Goal: Task Accomplishment & Management: Use online tool/utility

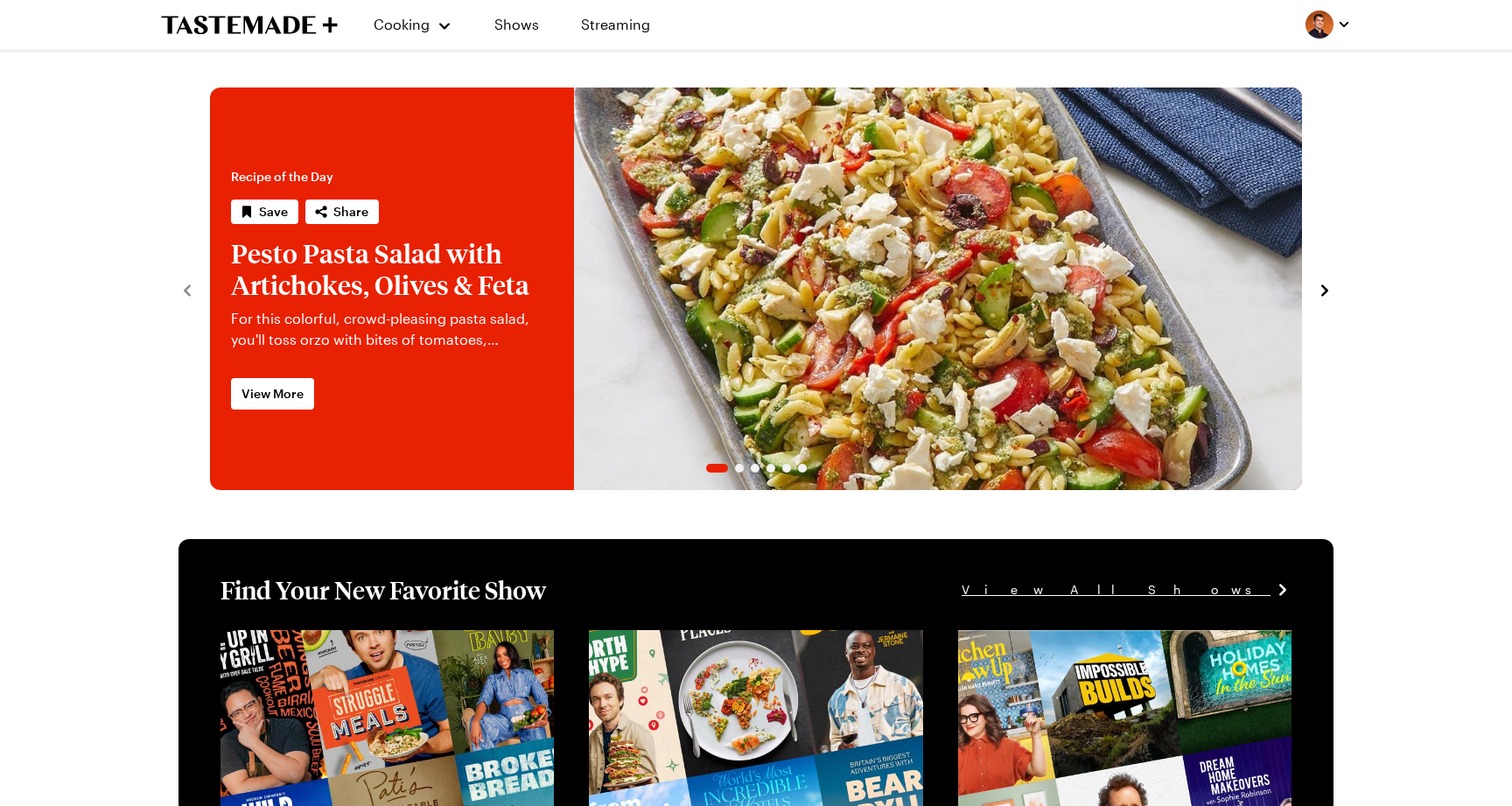
click at [1312, 38] on div at bounding box center [1328, 24] width 45 height 28
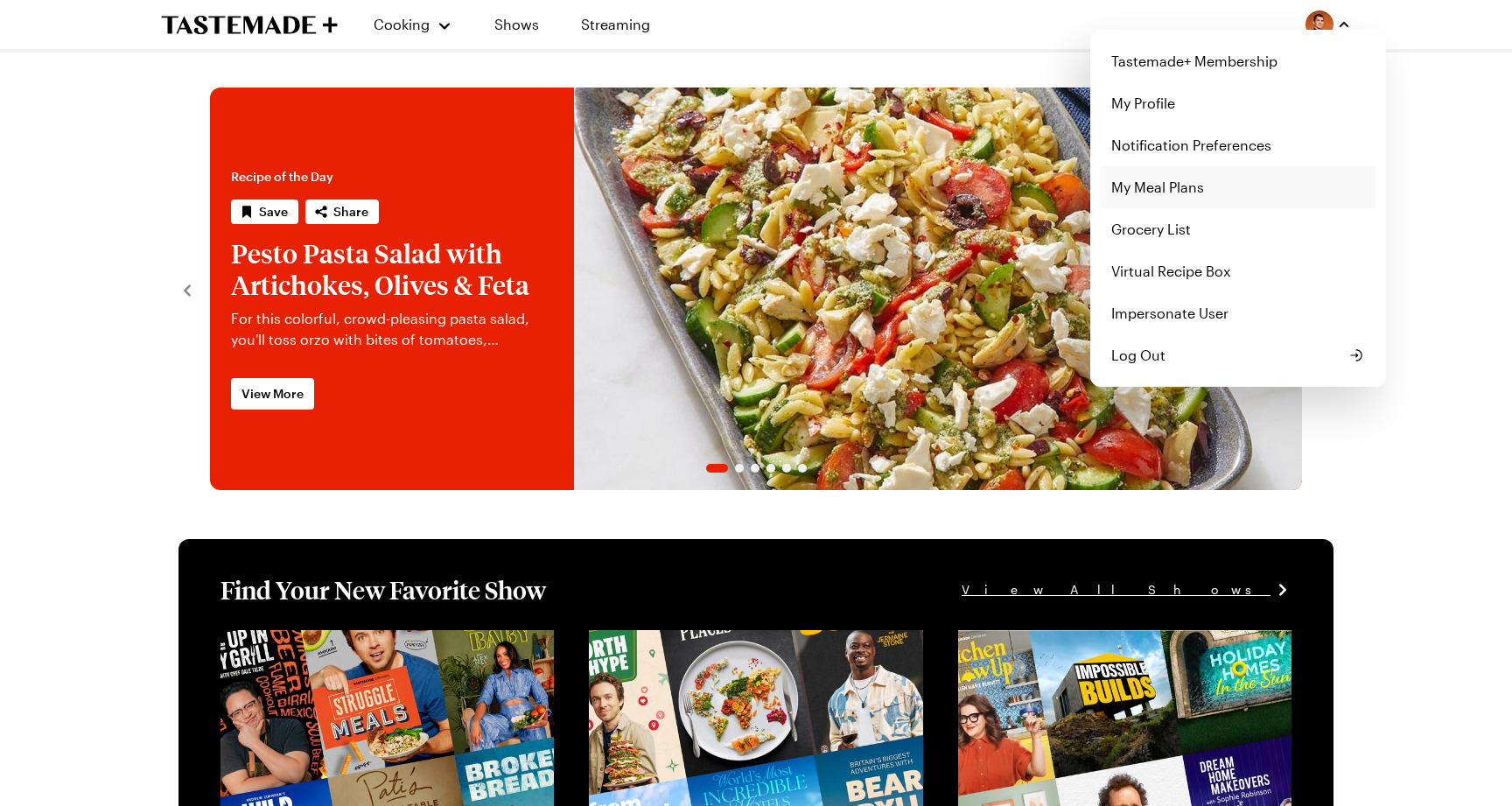
click at [1253, 174] on link "My Meal Plans" at bounding box center [1238, 187] width 275 height 42
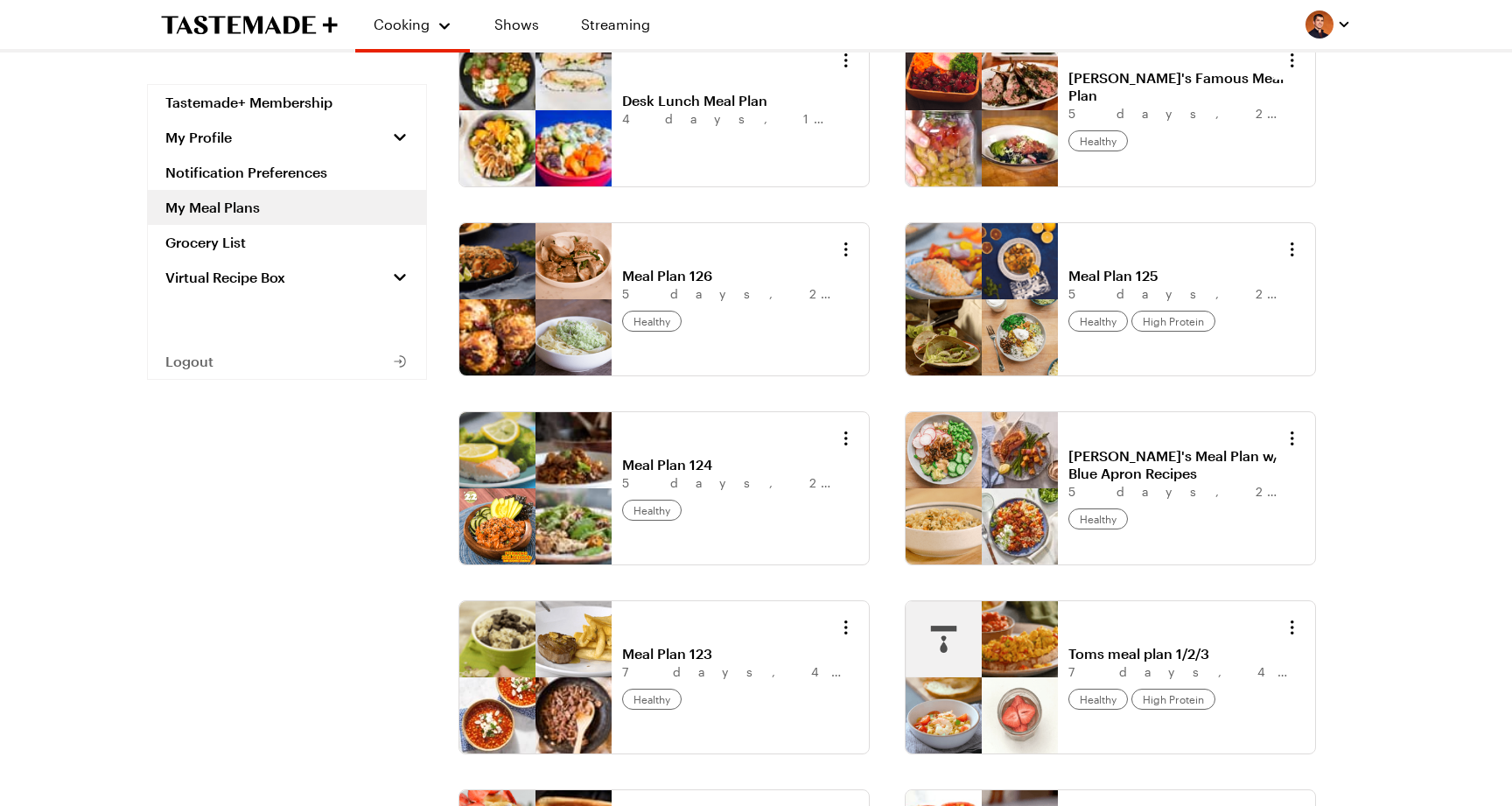
scroll to position [695, 0]
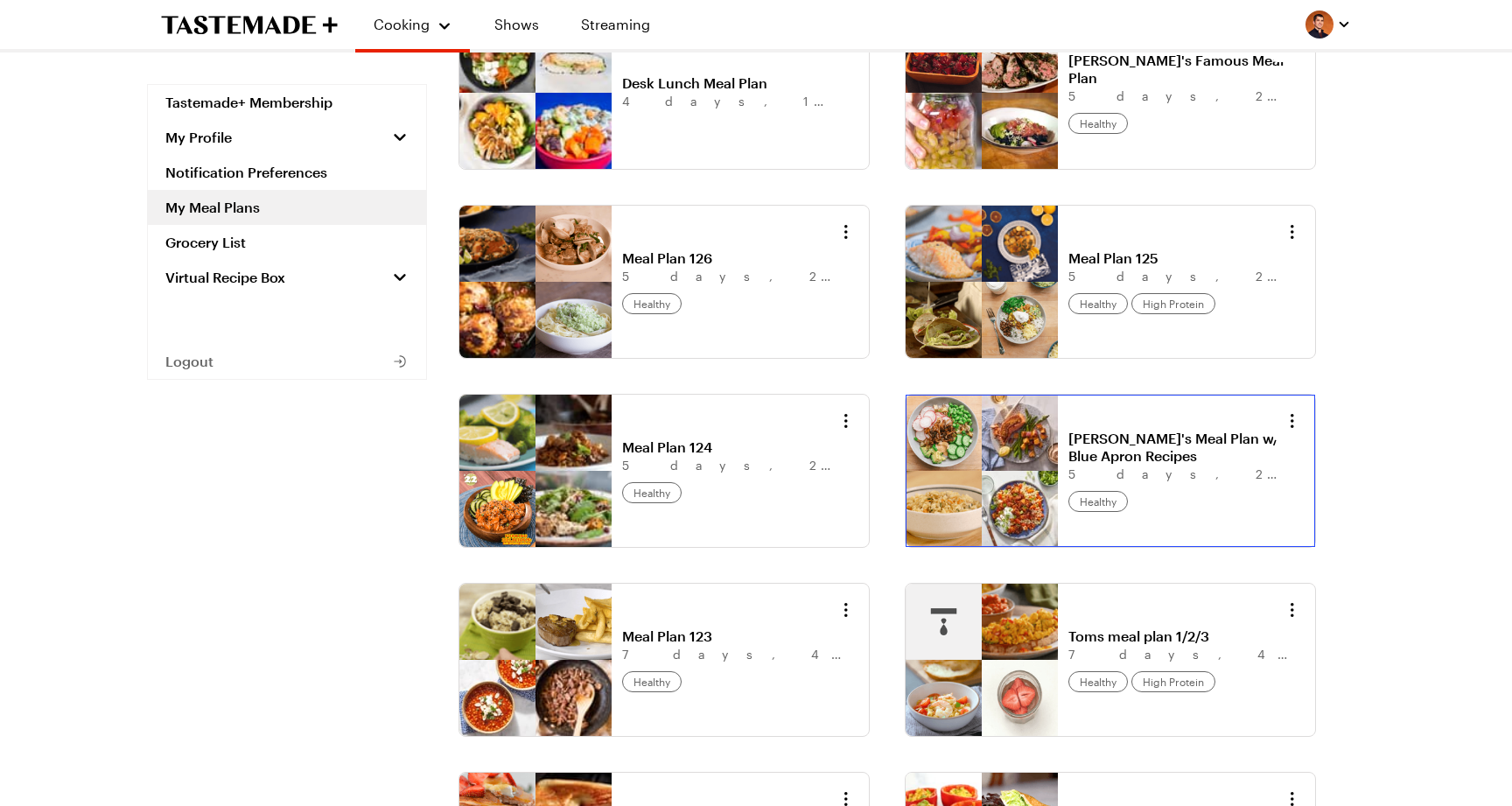
click at [1117, 437] on link "[PERSON_NAME]'s Meal Plan w/ Blue Apron Recipes" at bounding box center [1176, 447] width 217 height 35
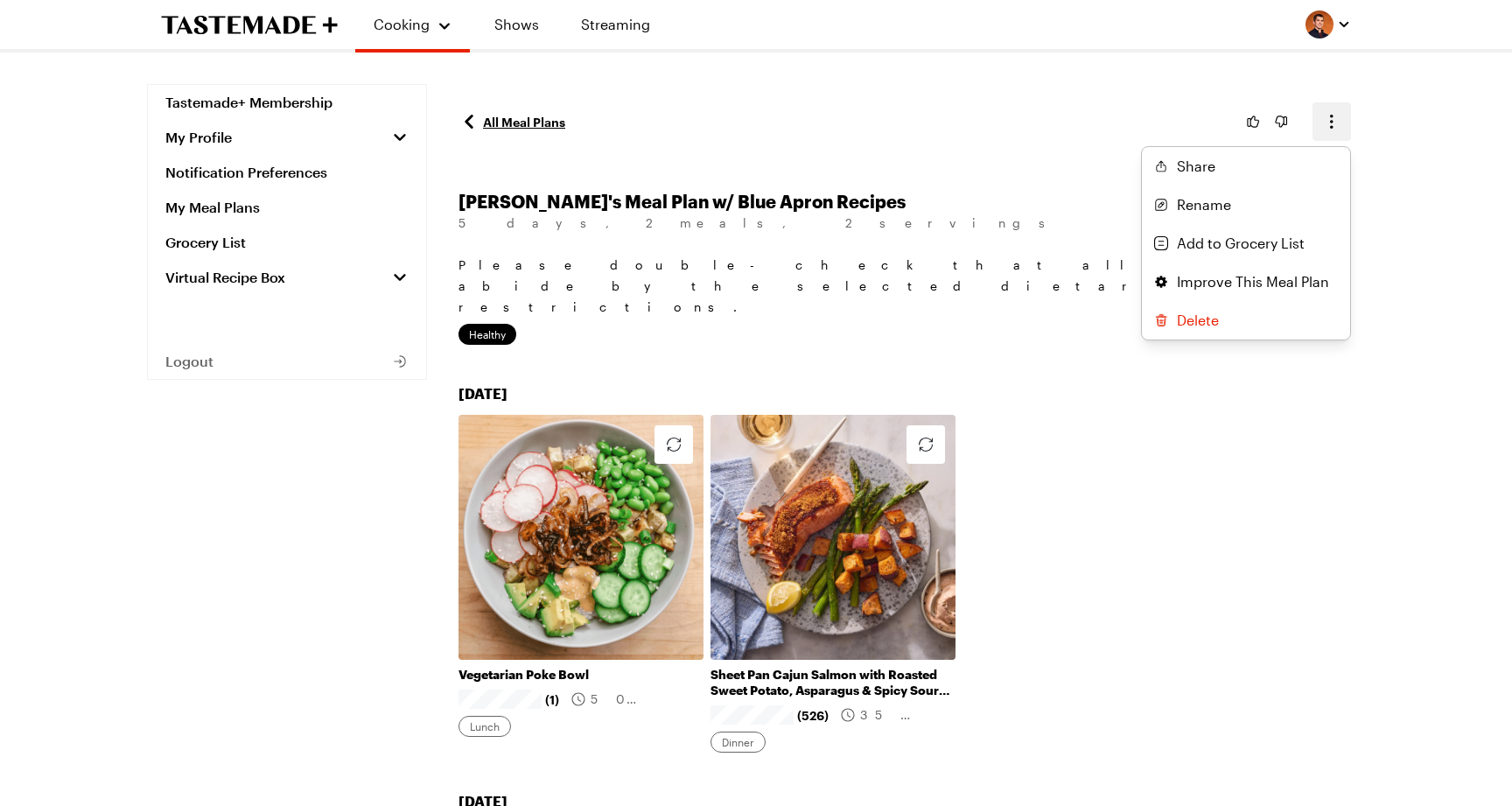
click at [1339, 126] on icon "button" at bounding box center [1332, 122] width 21 height 21
click at [1270, 164] on button "Share" at bounding box center [1245, 166] width 208 height 39
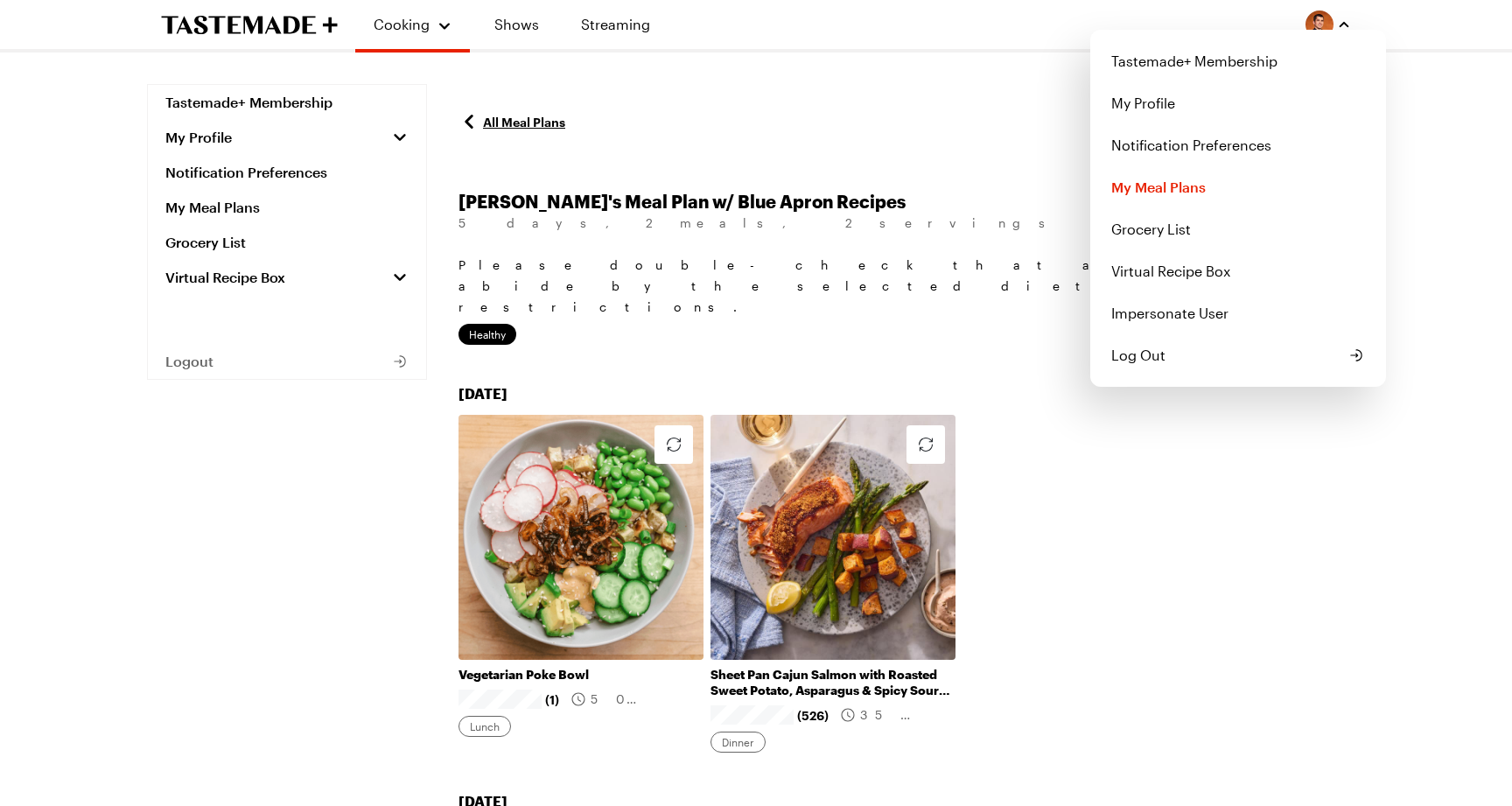
click at [1320, 15] on img "button" at bounding box center [1319, 24] width 28 height 28
click at [1196, 136] on link "Notification Preferences" at bounding box center [1238, 144] width 275 height 42
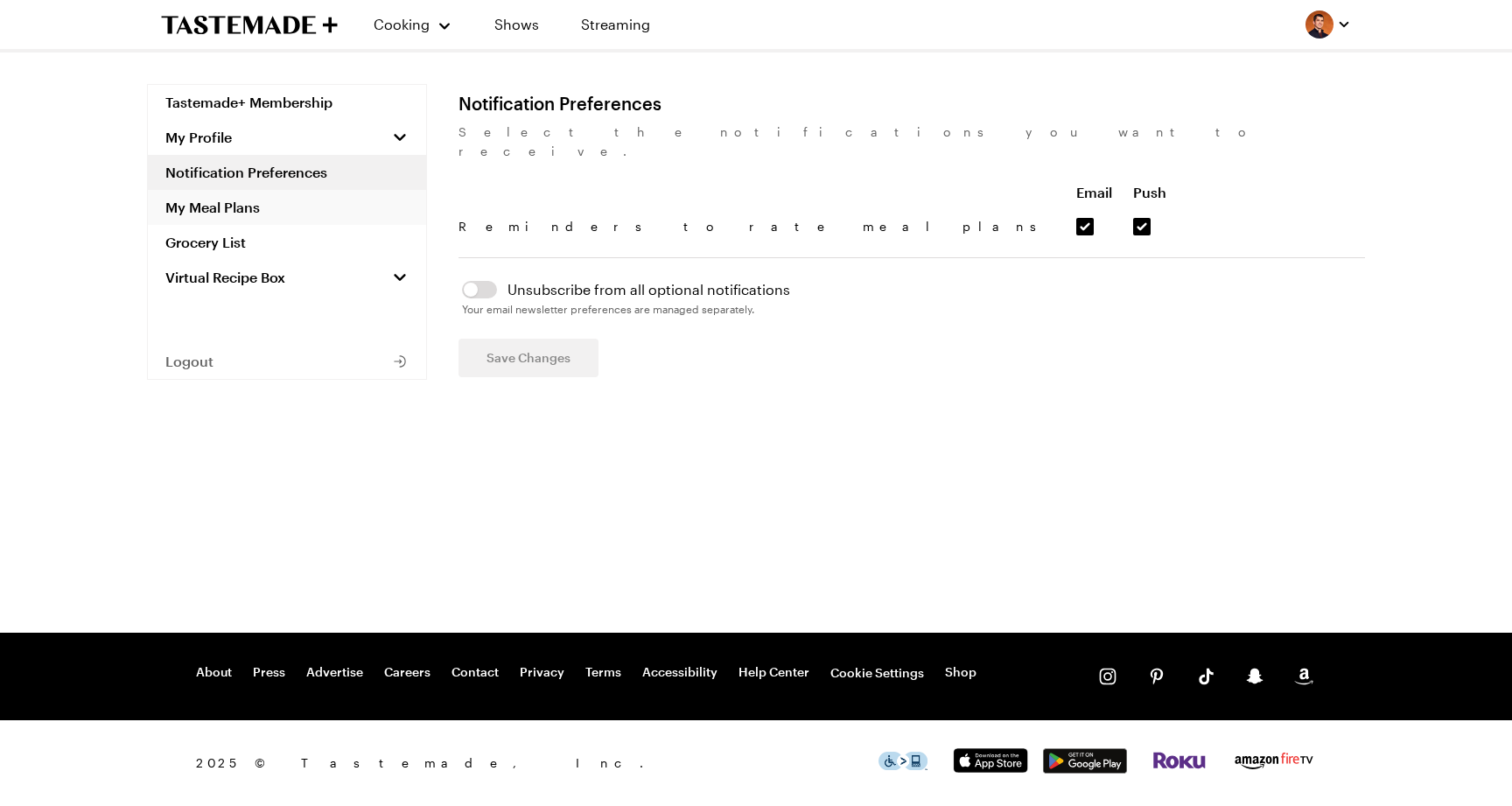
click at [242, 200] on link "My Meal Plans" at bounding box center [287, 207] width 279 height 35
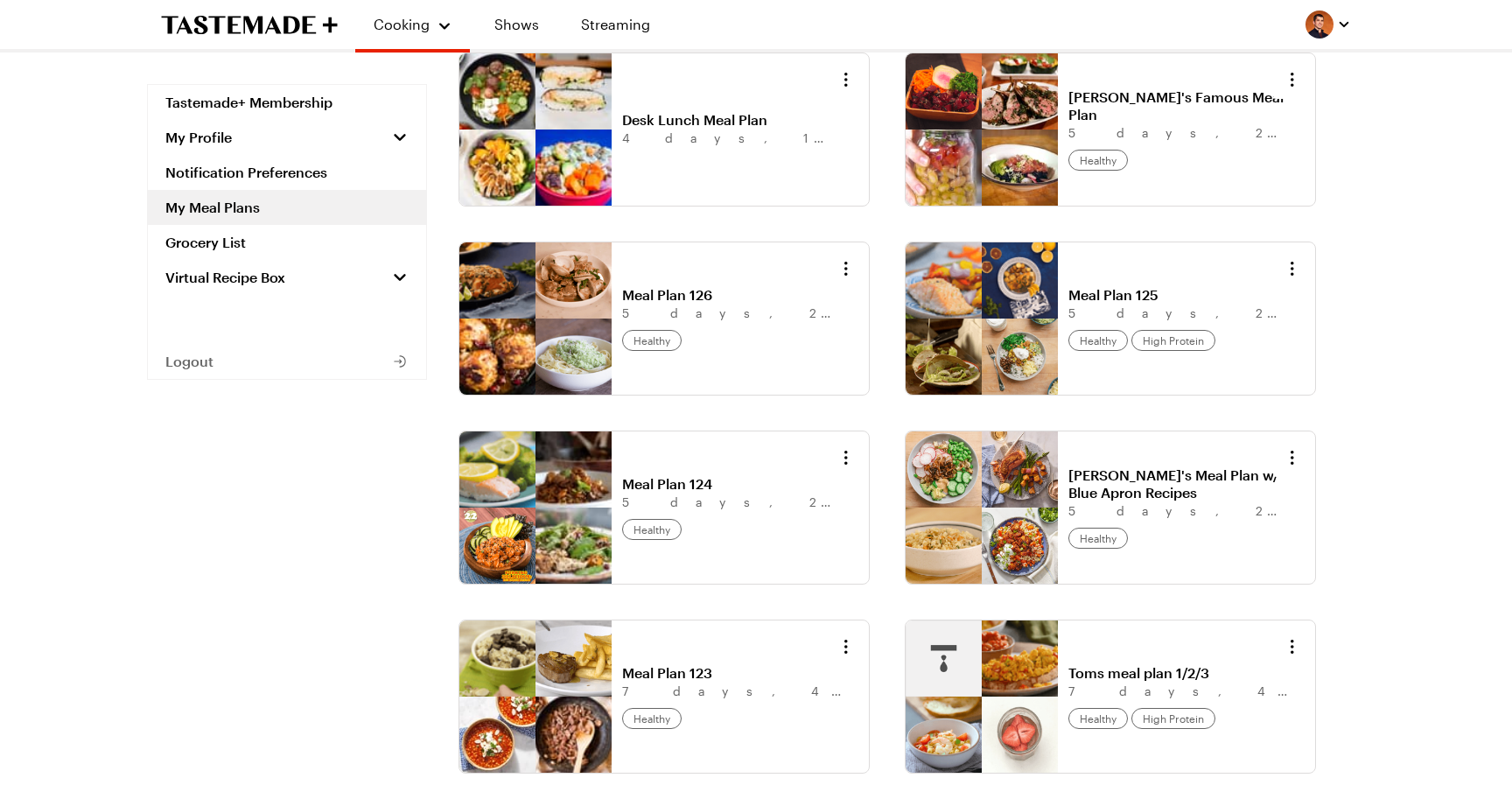
scroll to position [672, 0]
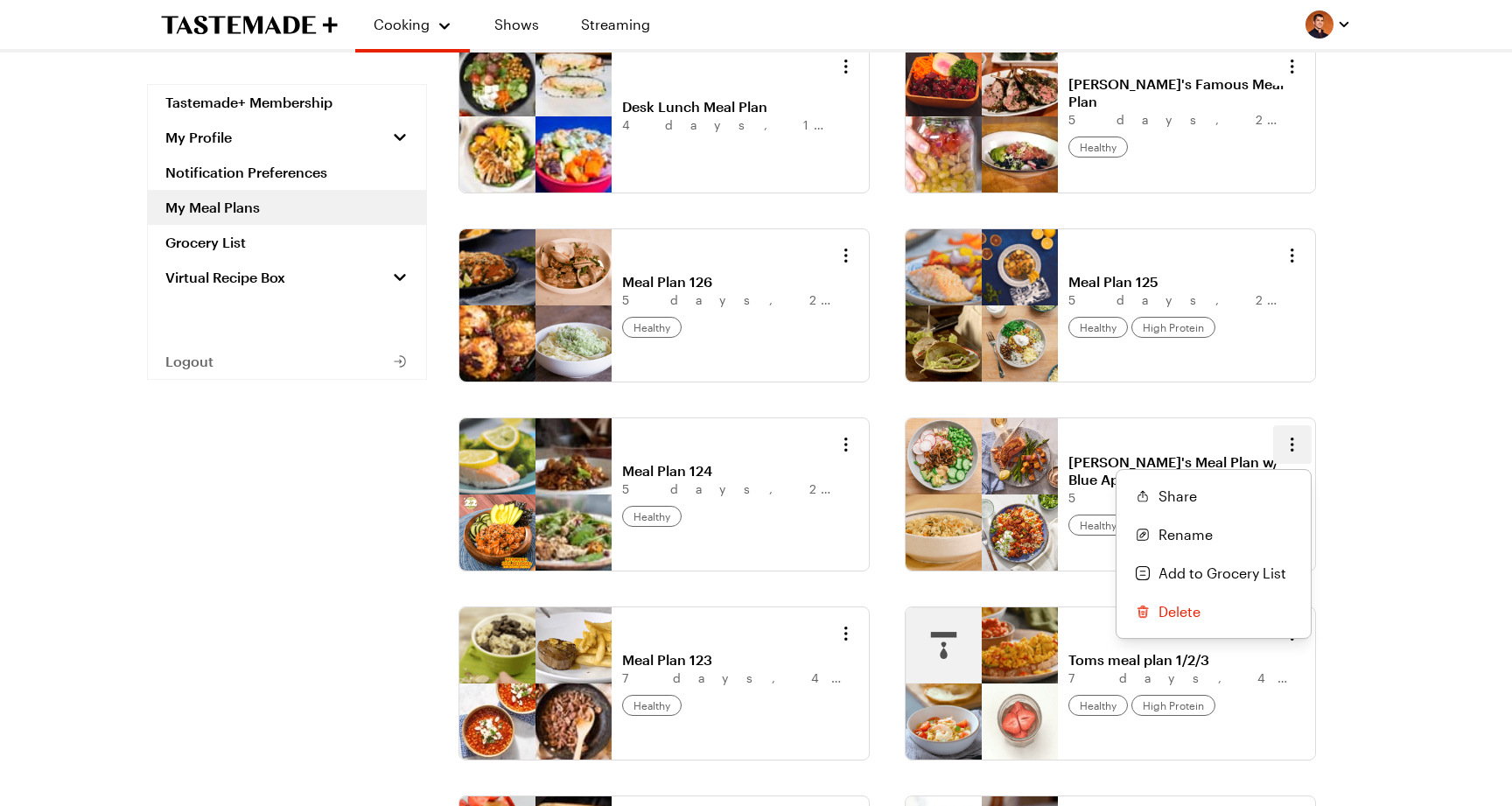
click at [1296, 441] on icon "button" at bounding box center [1292, 445] width 21 height 21
click at [1244, 572] on span "Add to Grocery List" at bounding box center [1223, 574] width 128 height 21
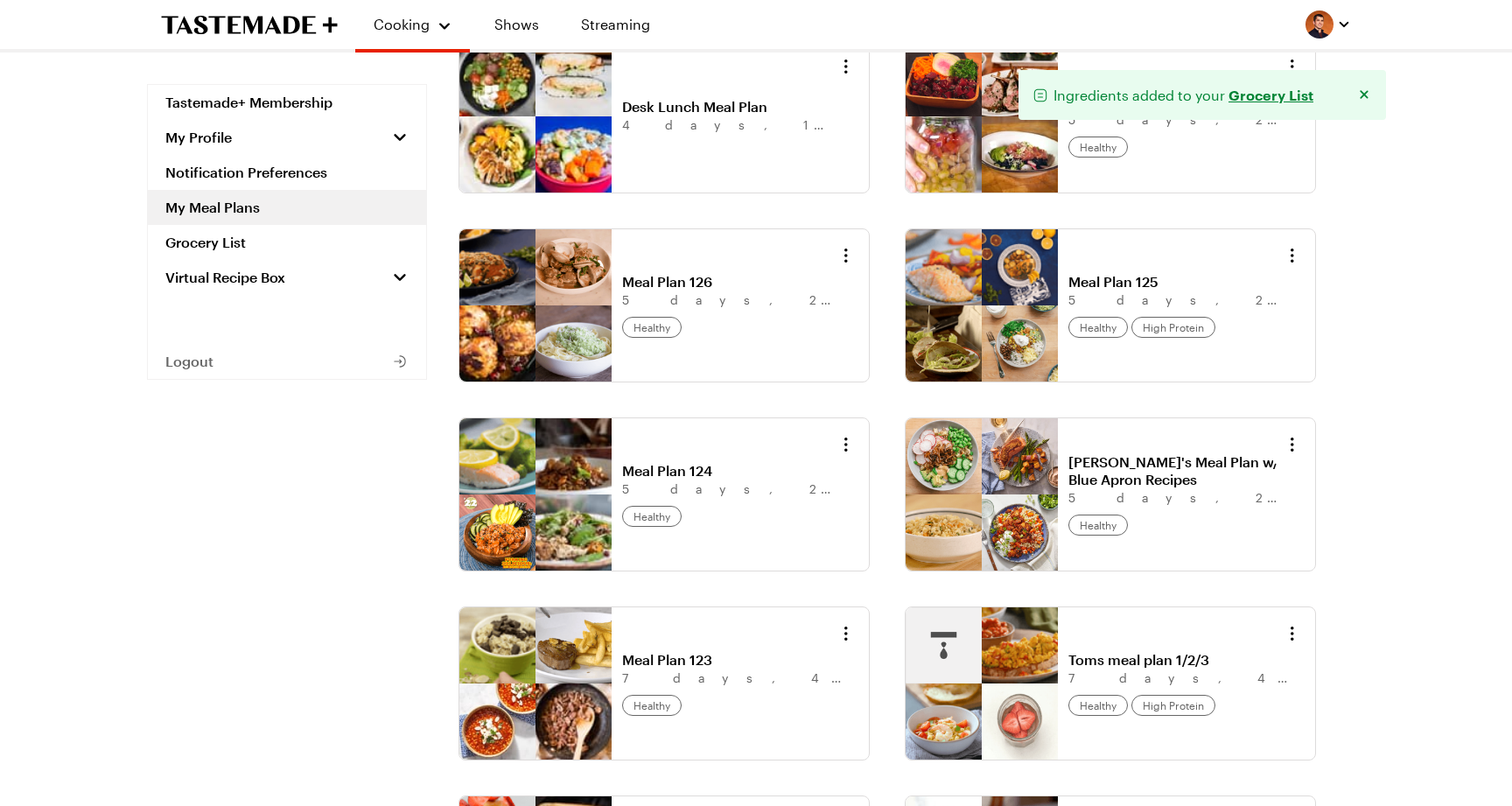
click at [1236, 96] on link "Grocery List" at bounding box center [1271, 95] width 85 height 19
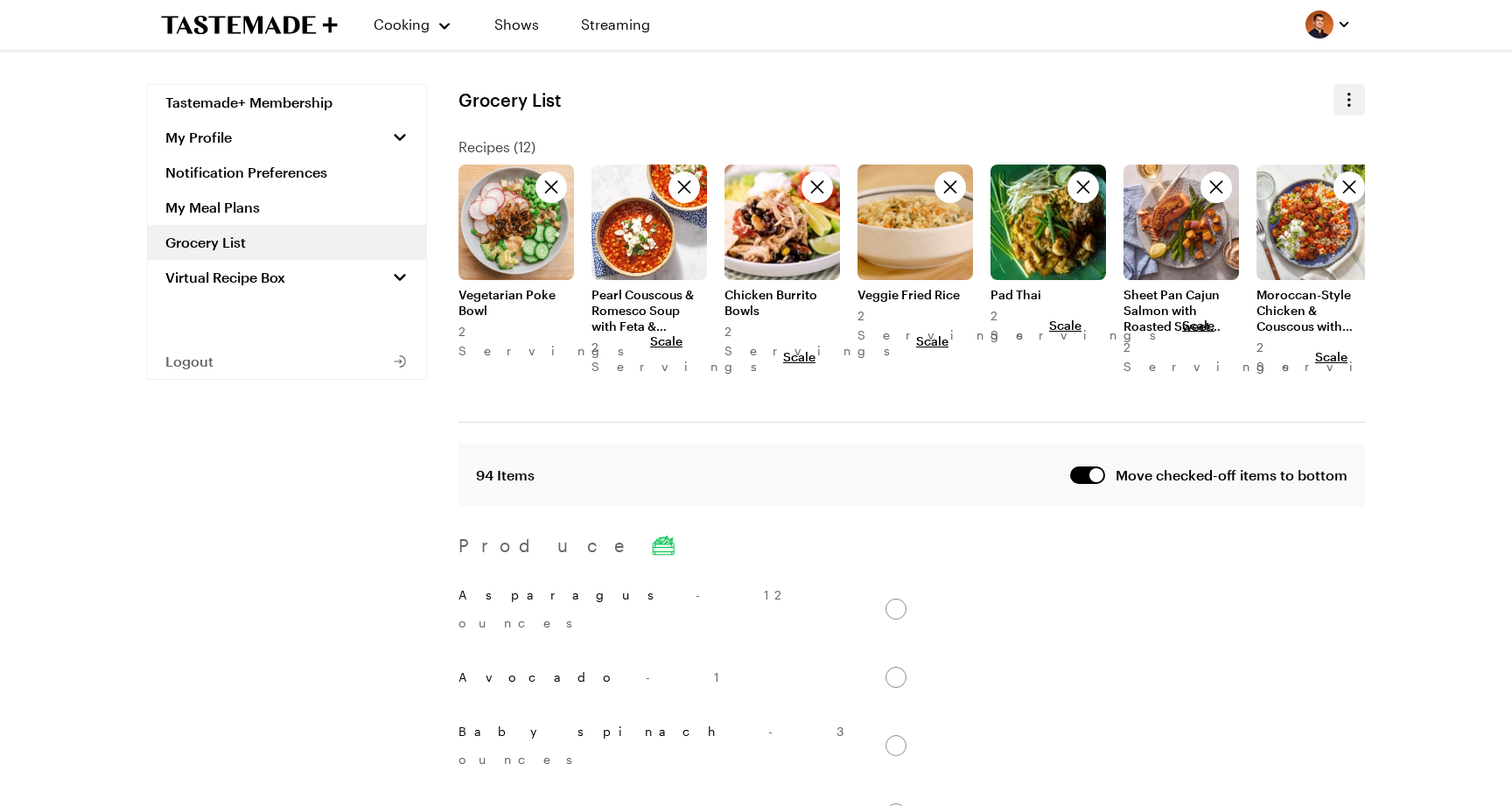
click at [1349, 96] on icon "button" at bounding box center [1349, 100] width 4 height 14
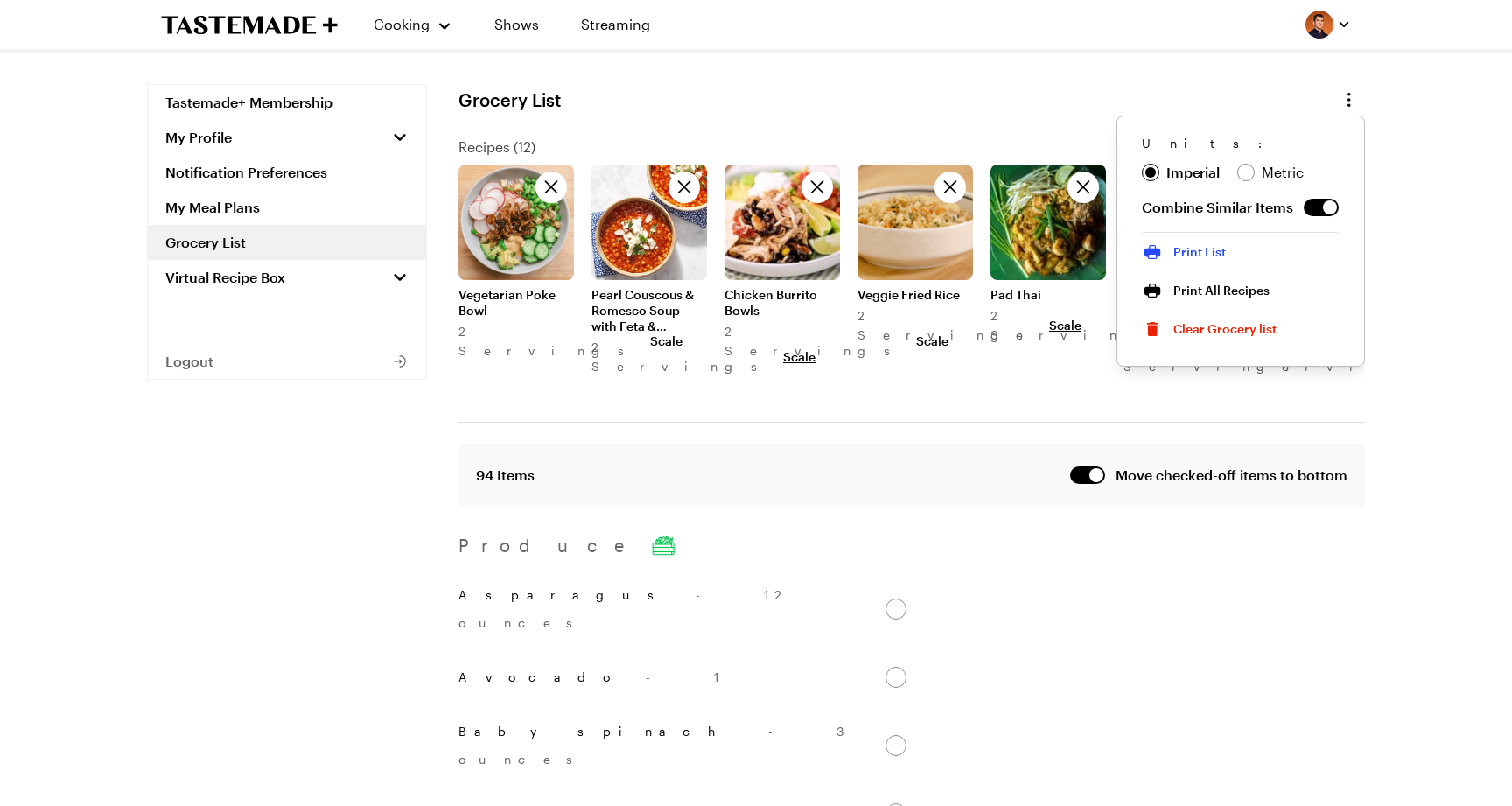
click at [1212, 251] on span "Print List" at bounding box center [1200, 252] width 52 height 17
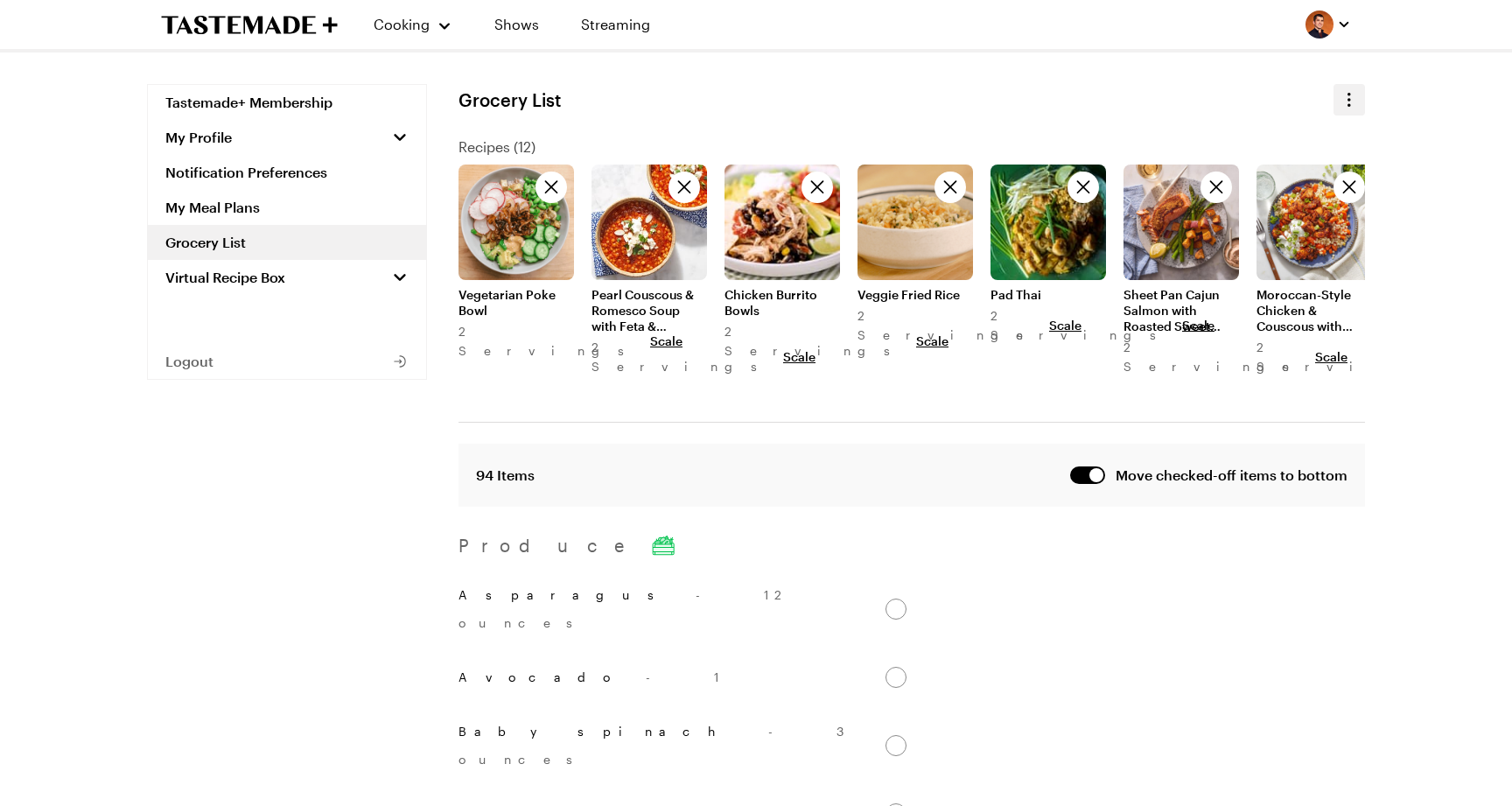
click at [1347, 101] on icon "button" at bounding box center [1349, 100] width 21 height 21
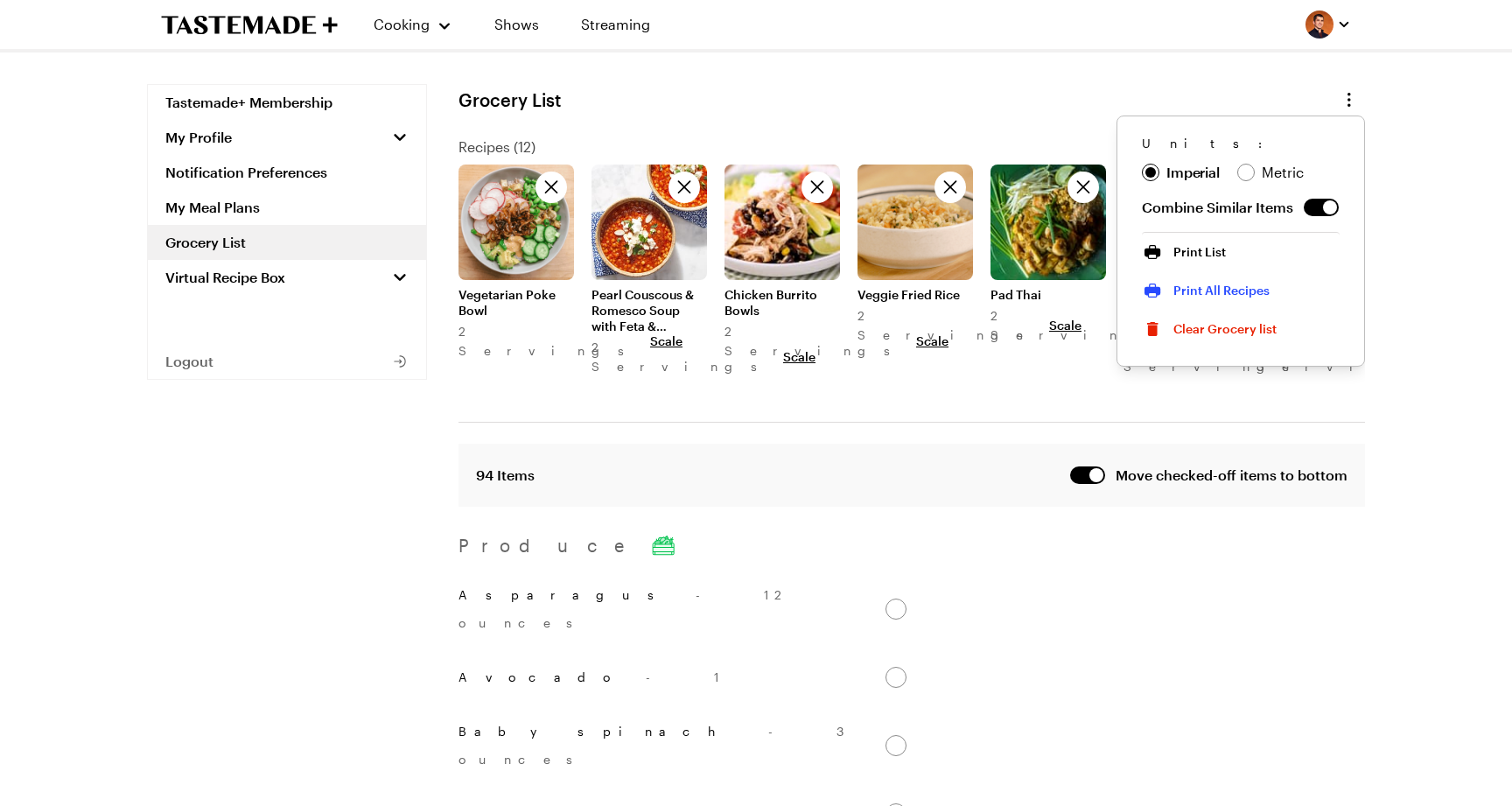
click at [1213, 289] on span "Print All Recipes" at bounding box center [1221, 290] width 96 height 17
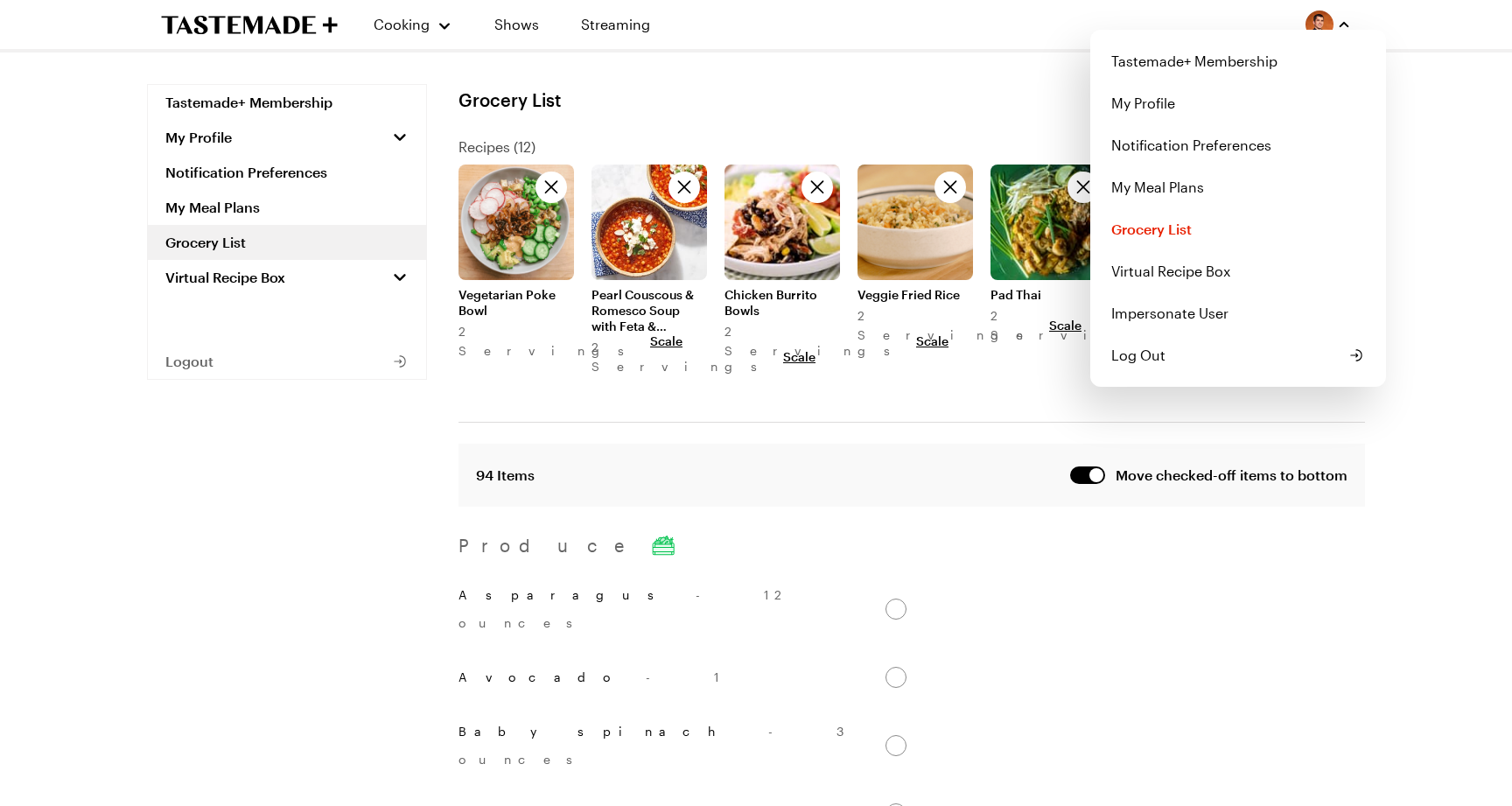
click at [1335, 29] on div "Tastemade+ Membership My Profile Notification Preferences My Meal Plans Grocery…" at bounding box center [1328, 24] width 45 height 28
click at [1222, 359] on button "Log Out" at bounding box center [1238, 355] width 275 height 42
